Goal: Find specific page/section: Locate a particular part of the current website

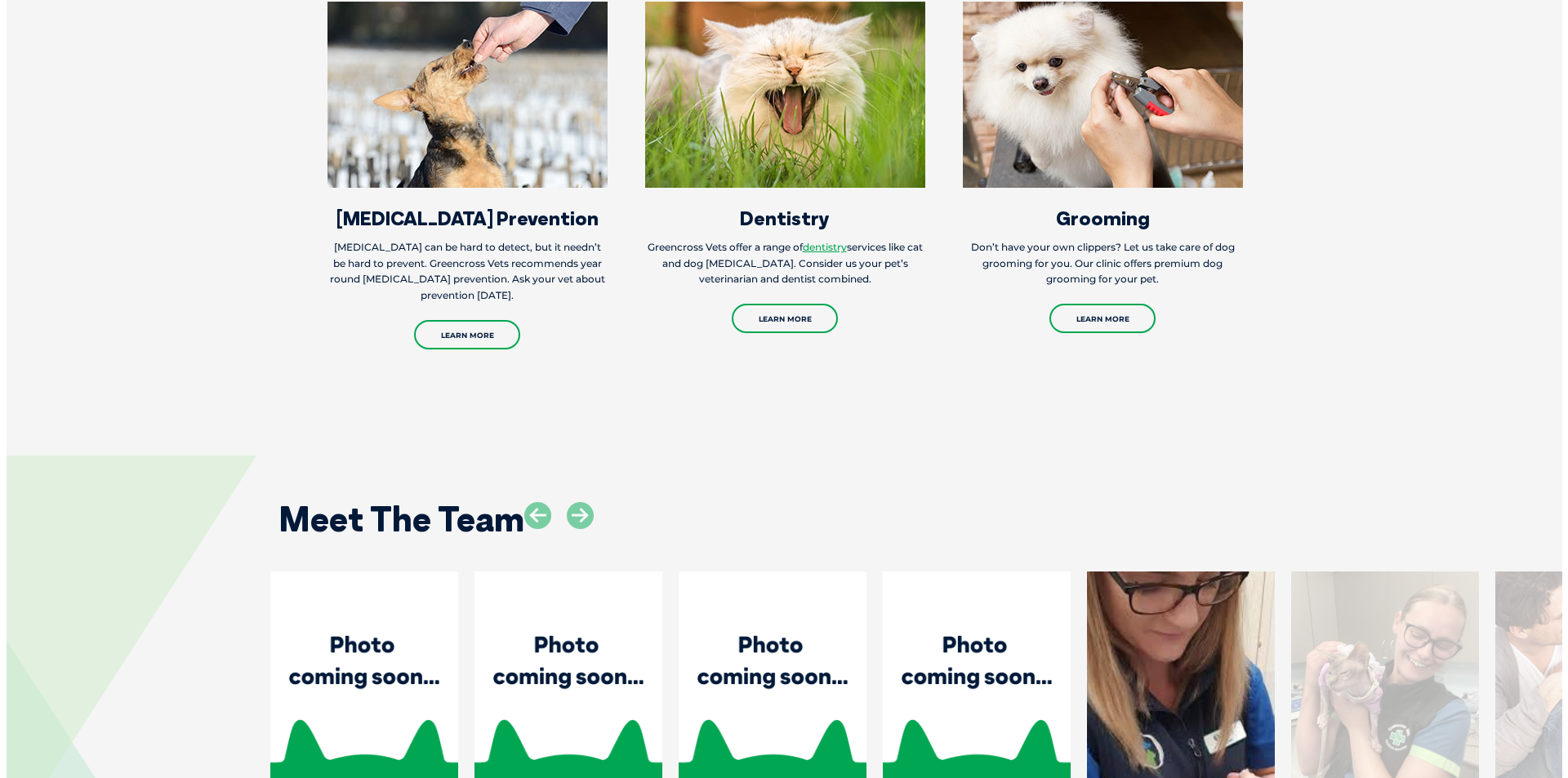
scroll to position [2248, 0]
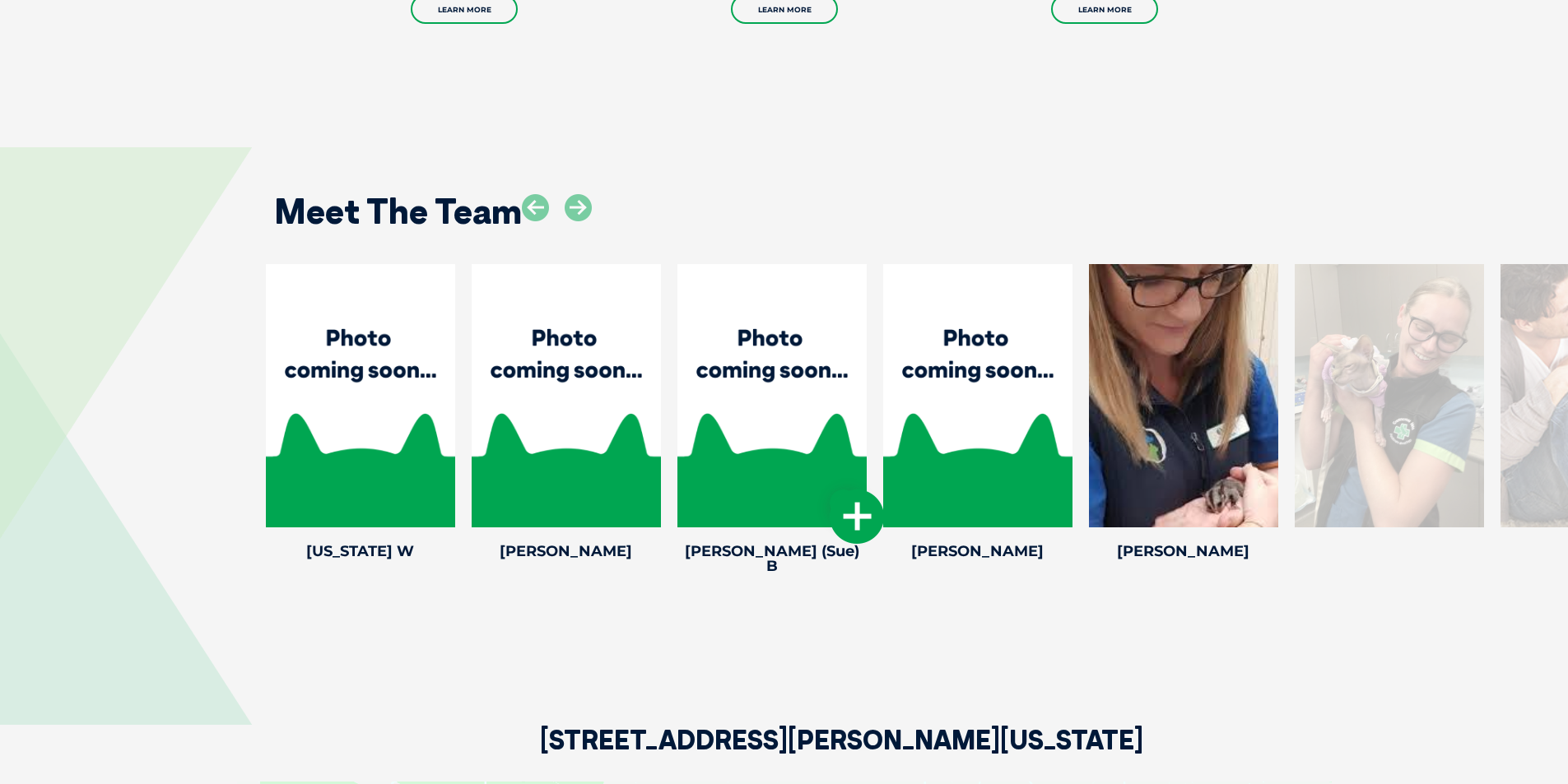
click at [868, 513] on icon at bounding box center [857, 516] width 54 height 54
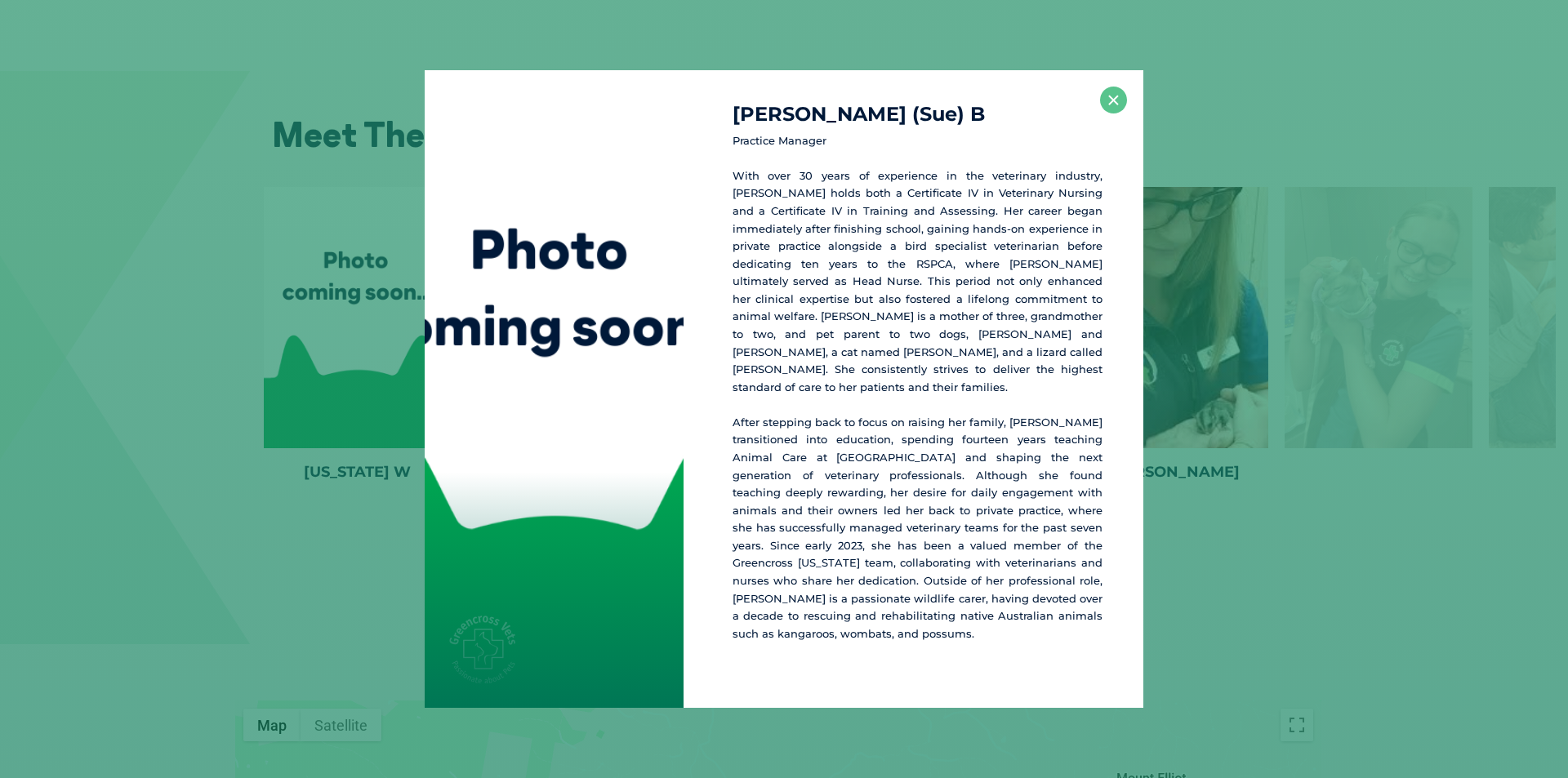
scroll to position [2331, 0]
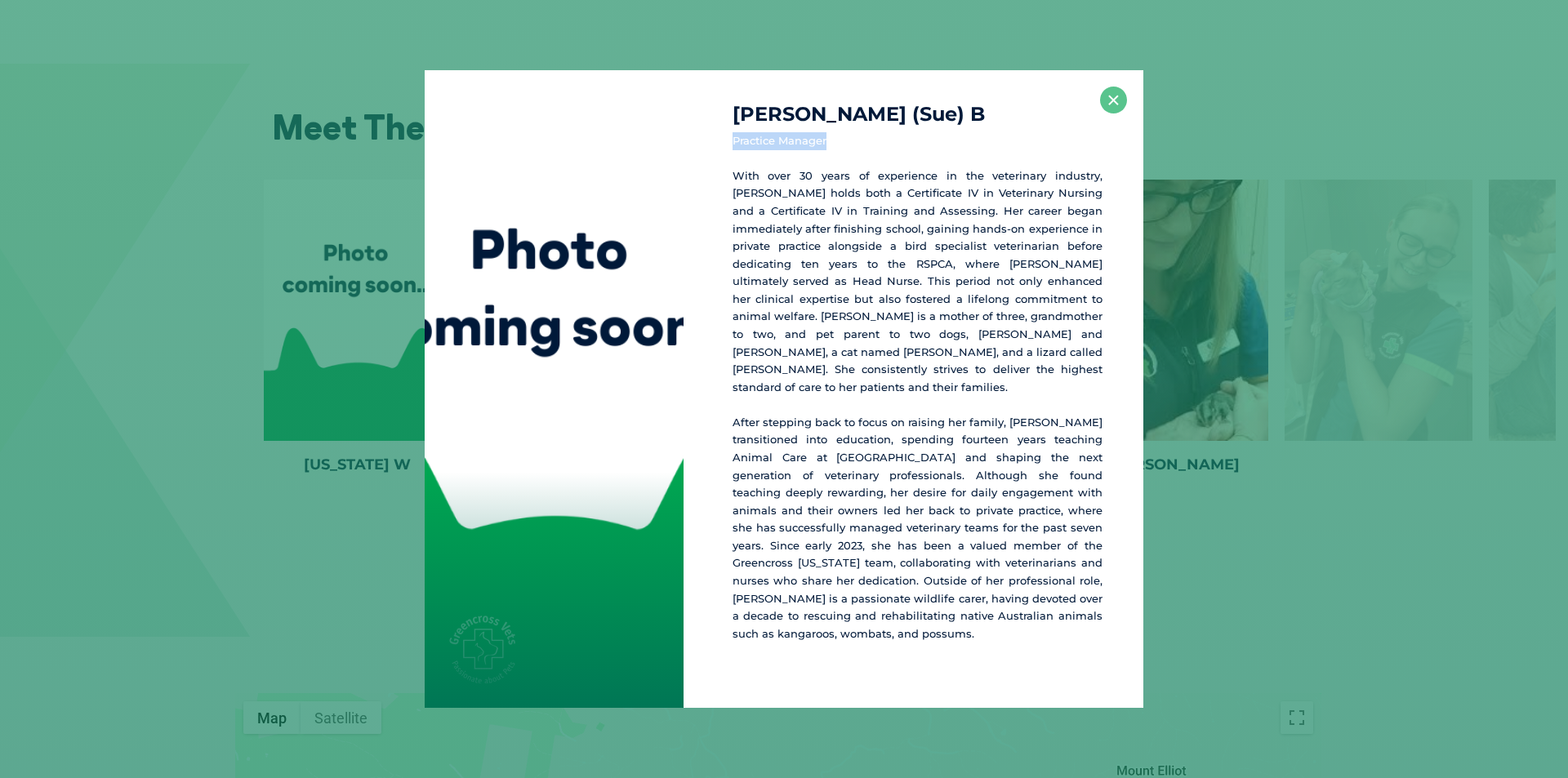
drag, startPoint x: 731, startPoint y: 159, endPoint x: 850, endPoint y: 158, distance: 119.0
click at [850, 158] on div "[PERSON_NAME] (Sue) B Practice Manager With over 30 years of experience in the …" at bounding box center [913, 389] width 460 height 639
click at [847, 259] on p "With over 30 years of experience in the veterinary industry, [PERSON_NAME] hold…" at bounding box center [918, 282] width 370 height 229
click at [1109, 114] on button "×" at bounding box center [1113, 100] width 27 height 27
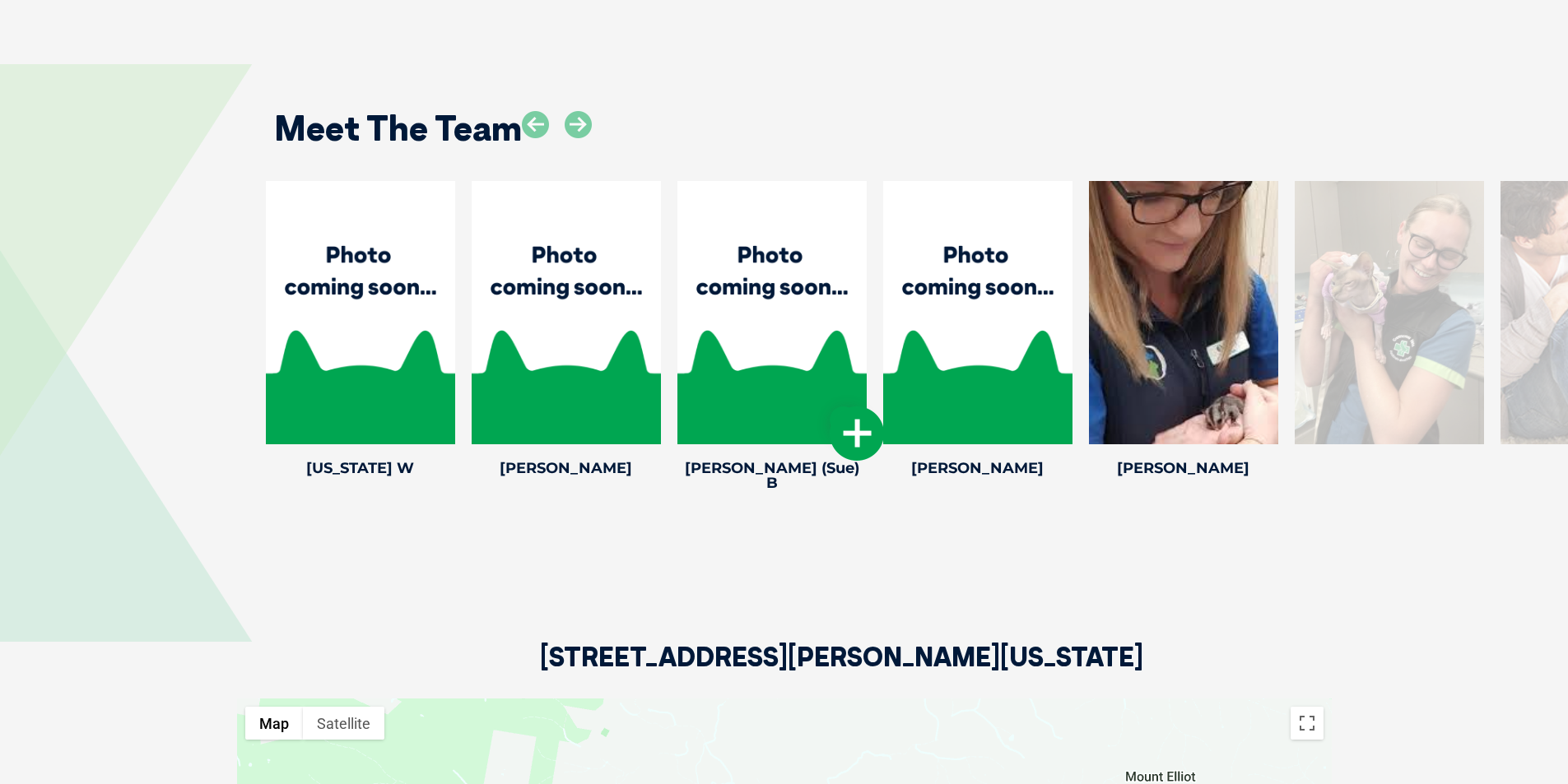
click at [851, 435] on icon at bounding box center [857, 433] width 54 height 54
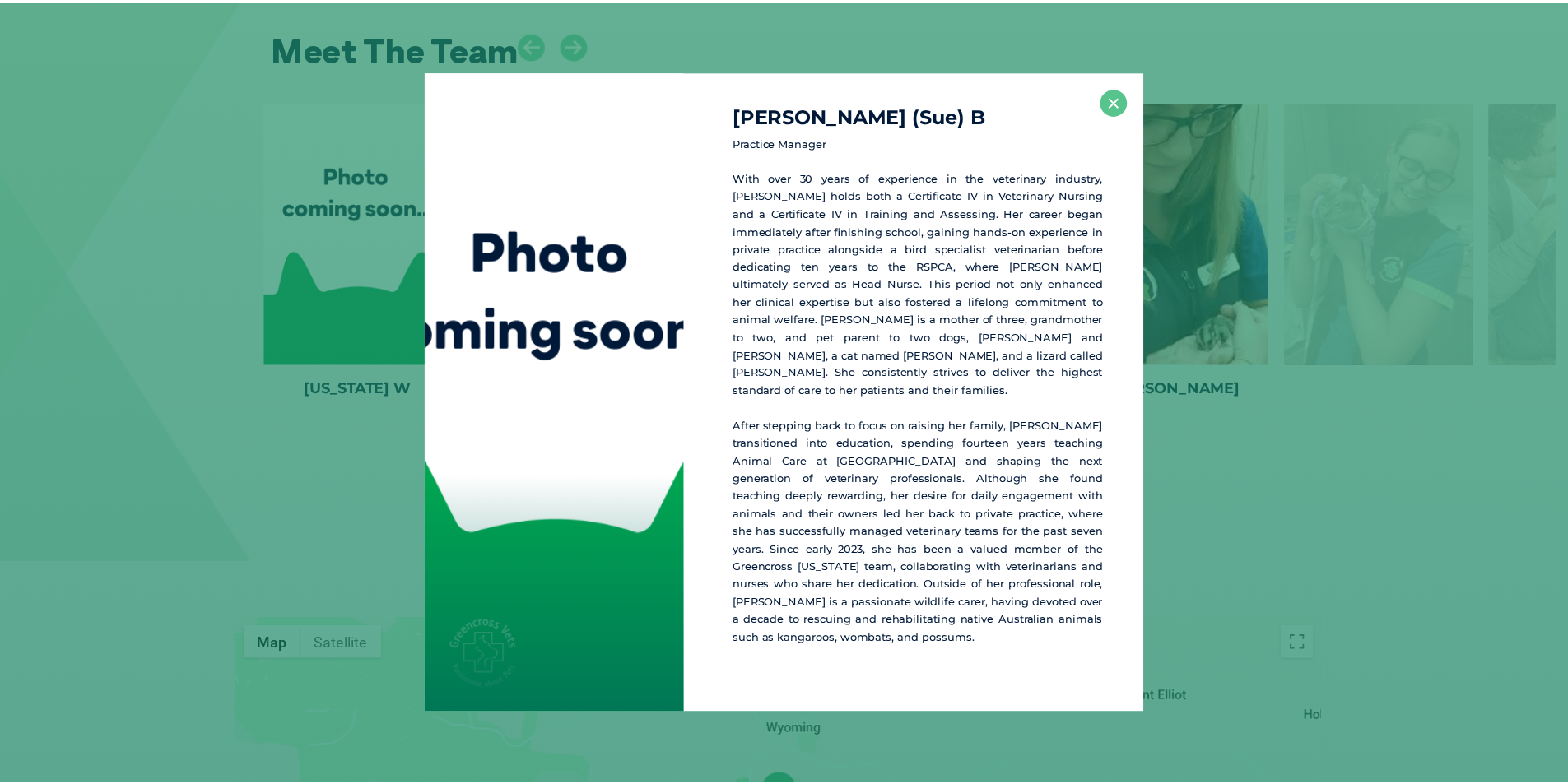
scroll to position [2432, 0]
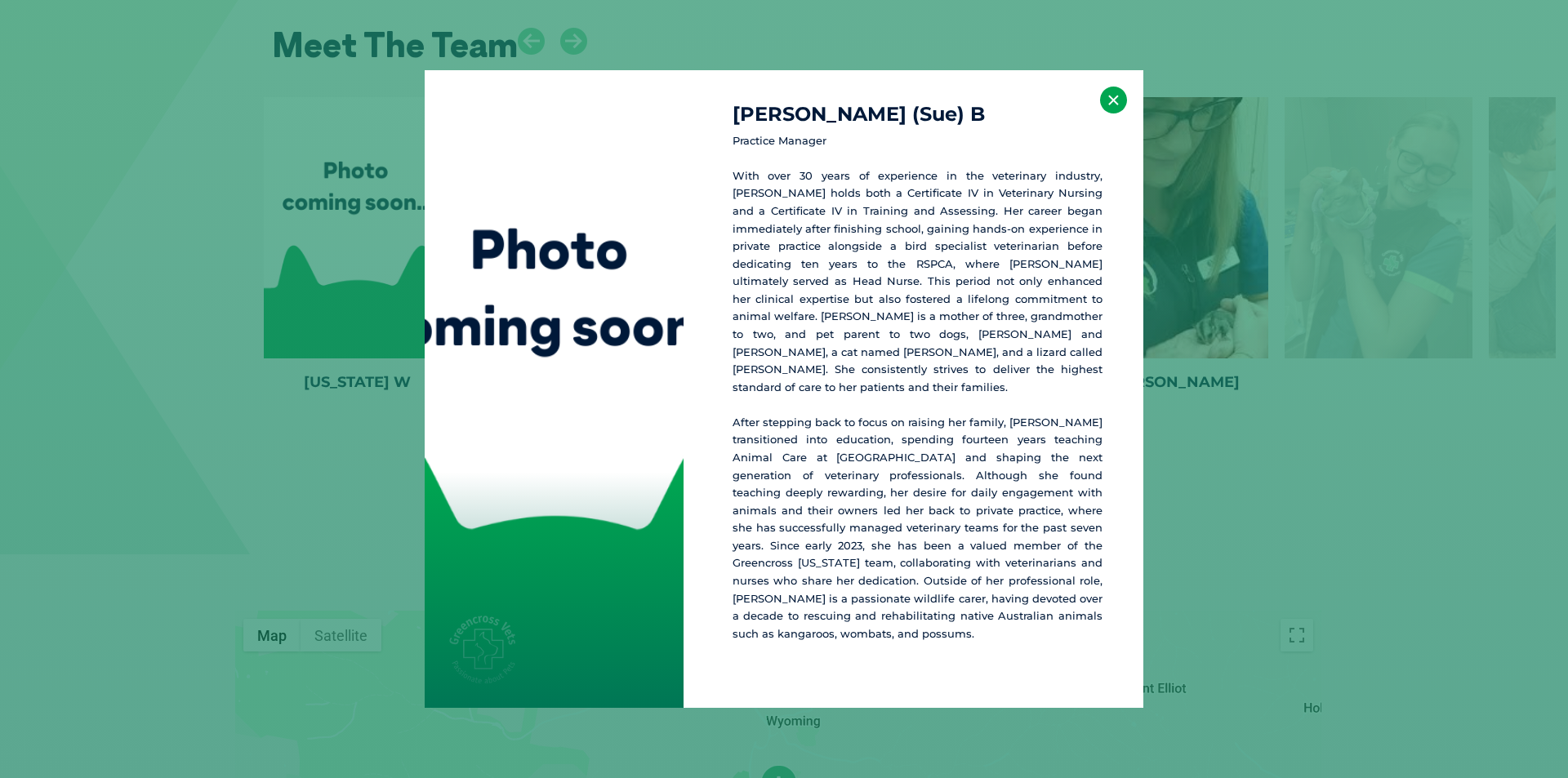
click at [1109, 114] on button "×" at bounding box center [1113, 100] width 27 height 27
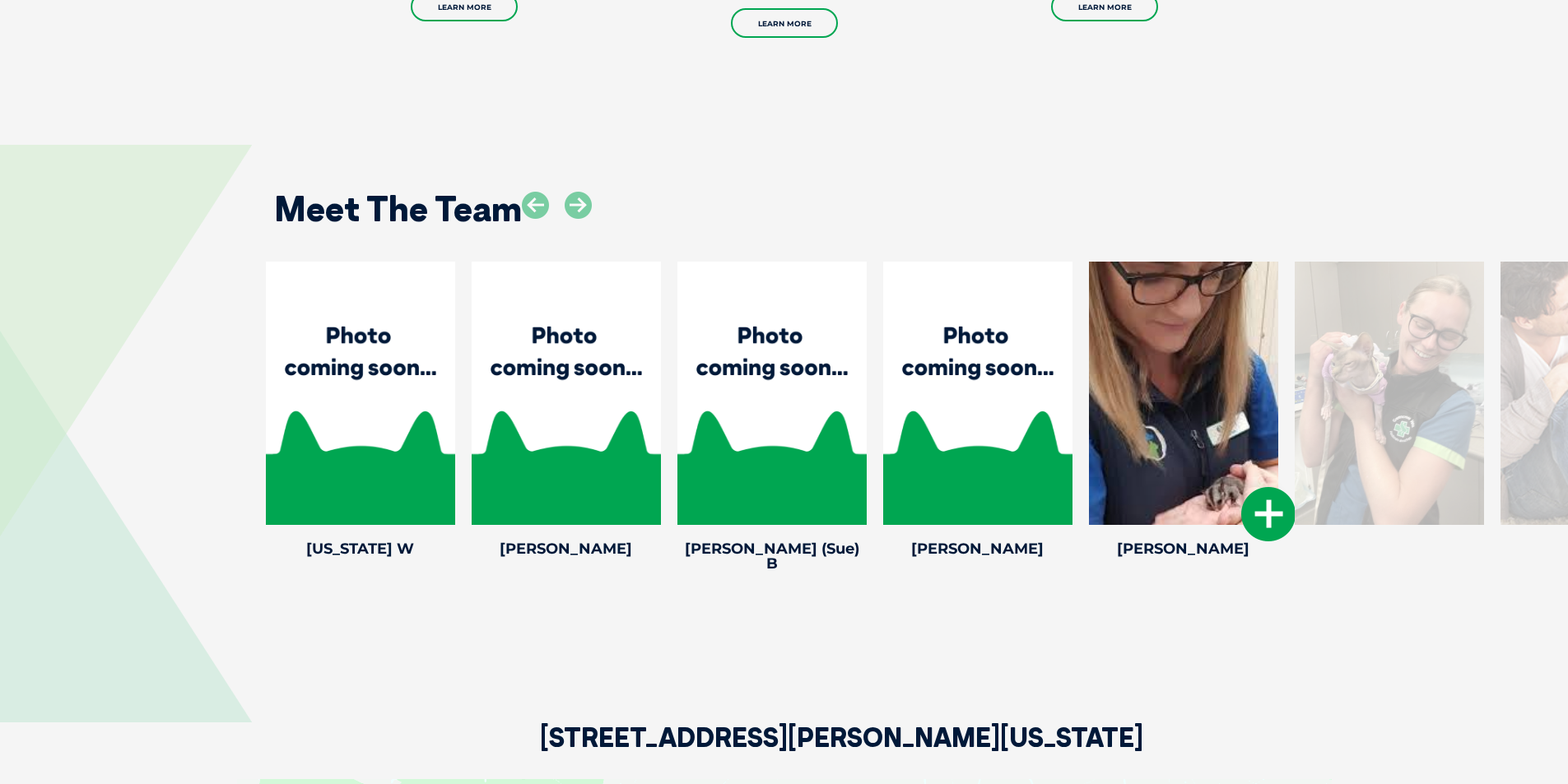
scroll to position [2267, 0]
